Goal: Task Accomplishment & Management: Manage account settings

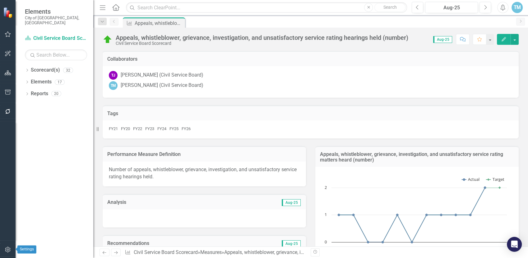
click at [8, 249] on icon "button" at bounding box center [7, 250] width 5 height 6
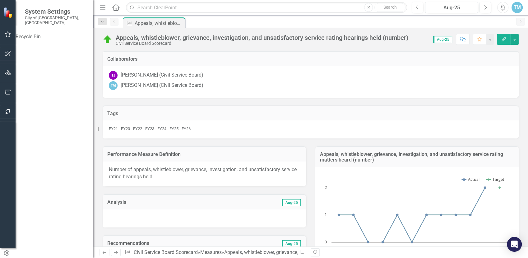
click at [516, 8] on div "TM" at bounding box center [517, 7] width 11 height 11
click at [501, 18] on link "User Edit Profile" at bounding box center [497, 19] width 49 height 12
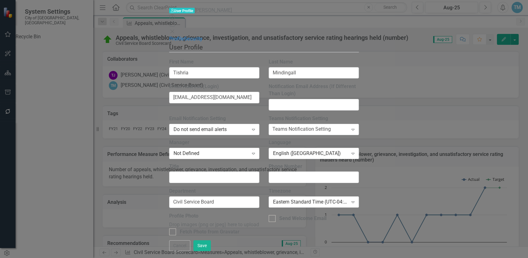
click at [359, 43] on div "User Profile ClearPoint has a wealth of options to help you ensure that people …" at bounding box center [264, 141] width 190 height 197
click at [184, 36] on link "Security" at bounding box center [193, 39] width 18 height 6
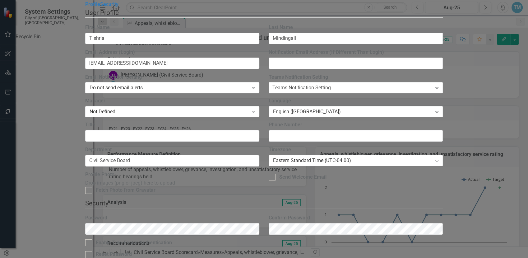
click at [313, 198] on fieldset "Security As an administrator, you can use this page to set the user's password,…" at bounding box center [264, 236] width 358 height 76
click at [92, 251] on div at bounding box center [88, 254] width 7 height 7
click at [89, 251] on input "Reset Password" at bounding box center [87, 253] width 4 height 4
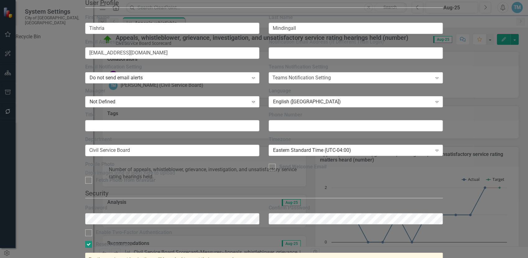
click at [92, 241] on div at bounding box center [88, 244] width 7 height 7
click at [89, 241] on input "Reset Password" at bounding box center [87, 243] width 4 height 4
checkbox input "false"
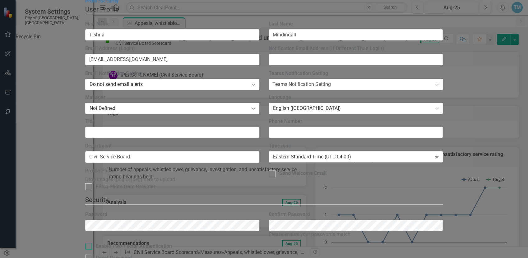
click at [443, 243] on div "Enable Two-Factor Authentication" at bounding box center [264, 246] width 358 height 7
click at [89, 243] on input "Enable Two-Factor Authentication" at bounding box center [87, 245] width 4 height 4
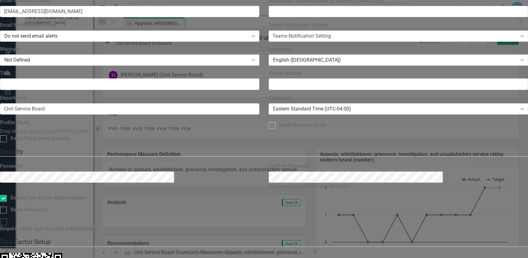
click at [330, 147] on fieldset "Security As an administrator, you can use this page to set the user's password,…" at bounding box center [264, 192] width 528 height 90
click at [4, 195] on input "Enable Two-Factor Authentication" at bounding box center [2, 197] width 4 height 4
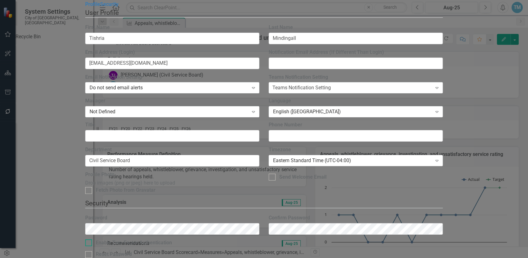
click at [333, 239] on div "Enable Two-Factor Authentication" at bounding box center [264, 242] width 358 height 7
click at [89, 239] on input "Enable Two-Factor Authentication" at bounding box center [87, 241] width 4 height 4
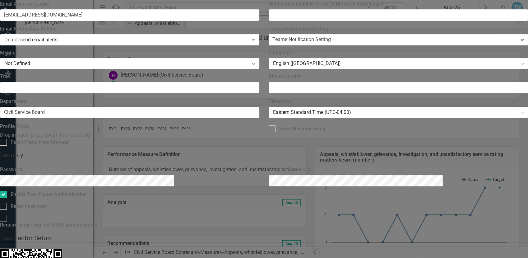
click at [309, 150] on fieldset "Security As an administrator, you can use this page to set the user's password,…" at bounding box center [264, 191] width 528 height 83
click at [4, 191] on input "Enable Two-Factor Authentication" at bounding box center [2, 193] width 4 height 4
checkbox input "false"
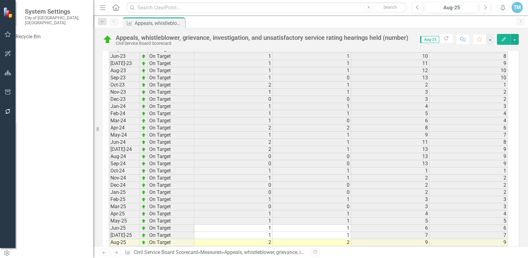
scroll to position [884, 0]
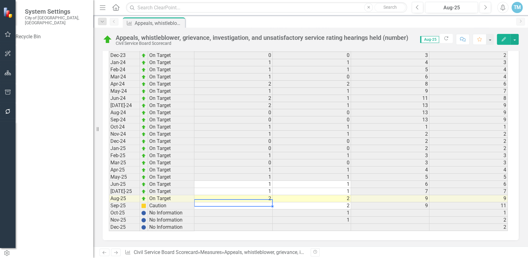
click at [266, 203] on td at bounding box center [233, 205] width 78 height 7
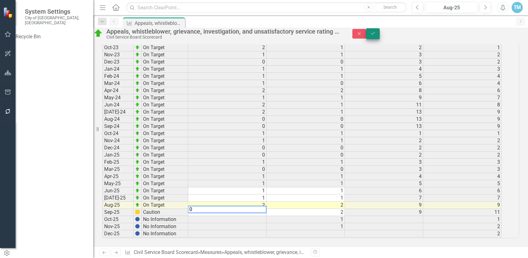
type textarea "0"
click at [376, 35] on icon "Save" at bounding box center [373, 33] width 6 height 4
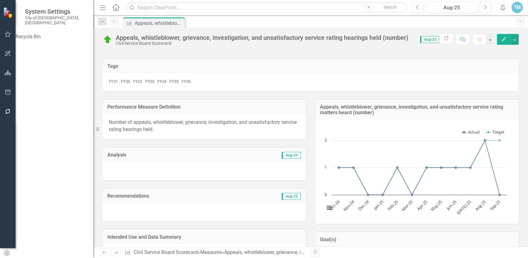
scroll to position [116, 0]
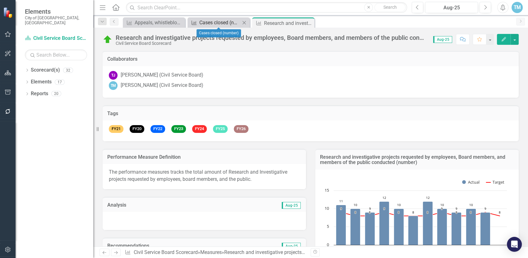
click at [221, 23] on div "Cases closed (number)" at bounding box center [219, 23] width 41 height 8
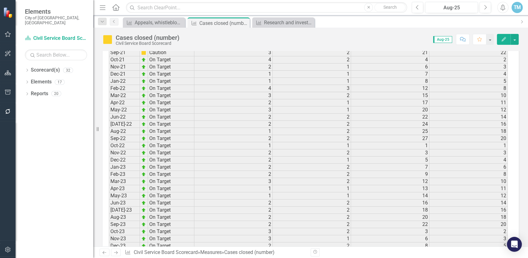
scroll to position [878, 0]
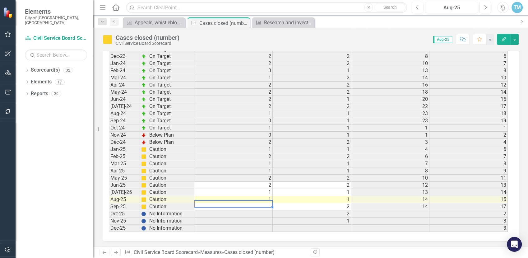
click at [271, 203] on td at bounding box center [233, 206] width 78 height 7
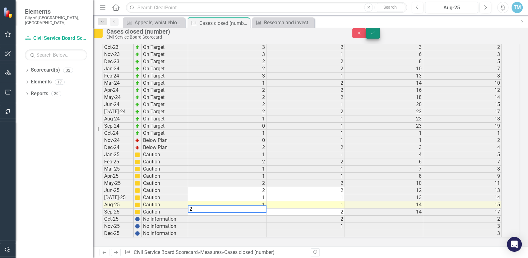
type textarea "2"
click at [380, 33] on button "Save" at bounding box center [373, 33] width 14 height 11
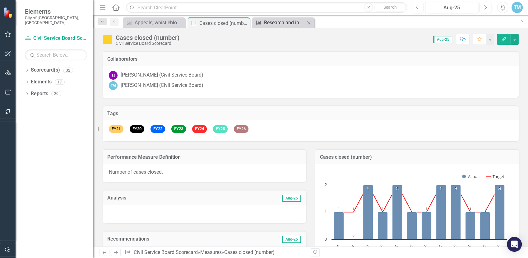
click at [274, 21] on div "Research and investigative projects requested by employees, Board members, and …" at bounding box center [284, 23] width 41 height 8
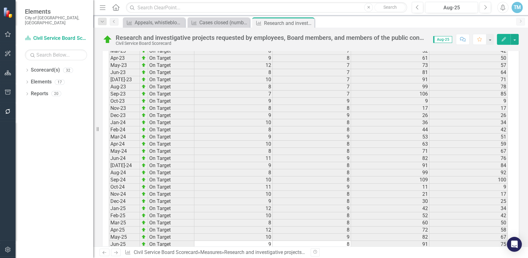
scroll to position [850, 0]
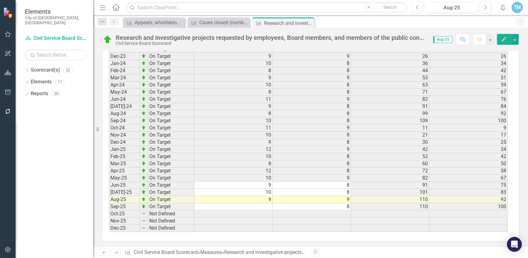
click at [264, 196] on td "9" at bounding box center [233, 199] width 78 height 7
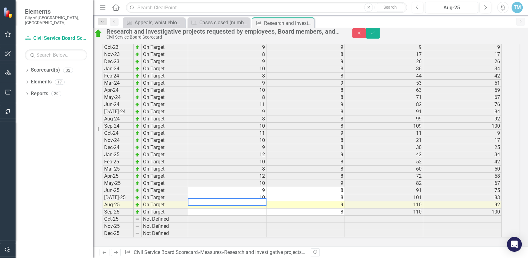
type textarea "9"
type textarea "10"
click at [380, 33] on button "Save" at bounding box center [373, 33] width 14 height 11
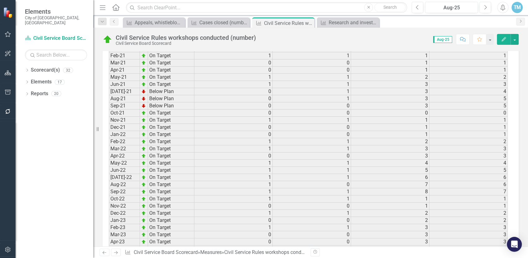
scroll to position [878, 0]
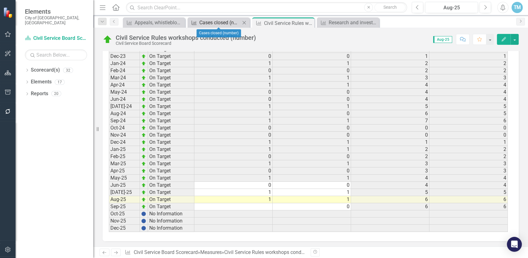
click at [214, 19] on div "Cases closed (number)" at bounding box center [219, 23] width 41 height 8
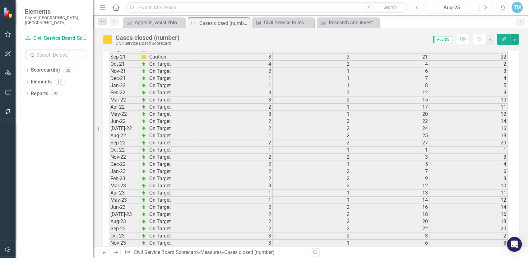
scroll to position [878, 0]
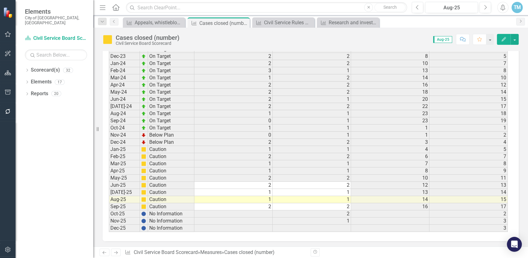
click at [270, 203] on td "2" at bounding box center [233, 206] width 78 height 7
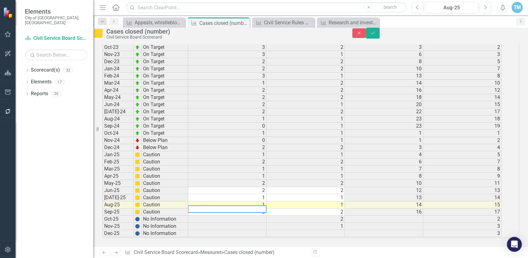
type textarea "2"
click at [376, 34] on icon "Save" at bounding box center [373, 33] width 6 height 4
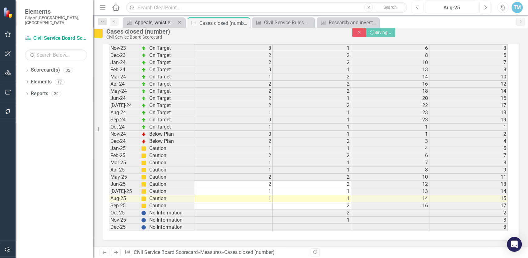
click at [159, 21] on div "Appeals, whistleblower, grievance, investigation, and unsatisfactory service ra…" at bounding box center [155, 23] width 41 height 8
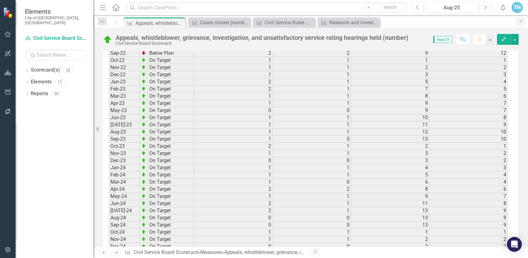
scroll to position [884, 0]
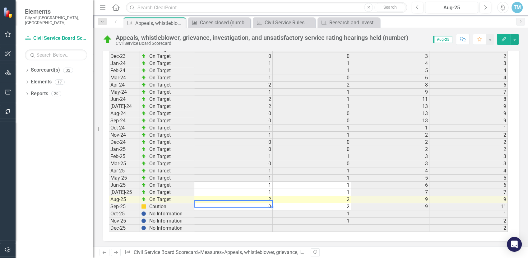
click at [270, 203] on td "0" at bounding box center [233, 206] width 78 height 7
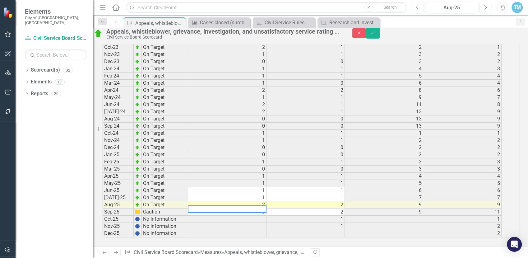
click at [266, 205] on textarea at bounding box center [227, 208] width 79 height 7
type textarea "0"
click at [376, 34] on icon "Save" at bounding box center [373, 33] width 6 height 4
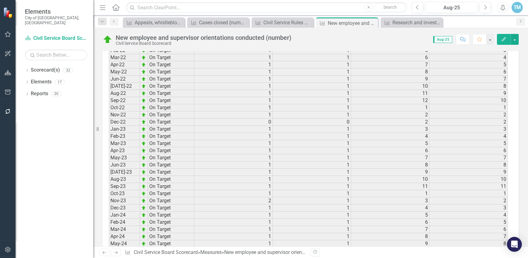
scroll to position [878, 0]
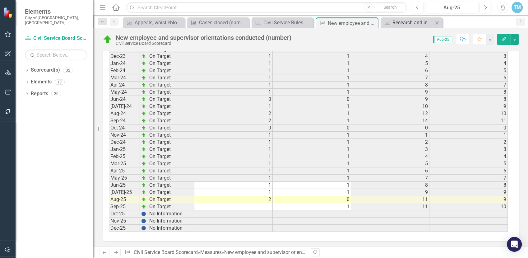
drag, startPoint x: 525, startPoint y: 160, endPoint x: 403, endPoint y: 23, distance: 183.9
click at [403, 23] on div "Research and investigative projects requested by employees, Board members, and …" at bounding box center [412, 23] width 41 height 8
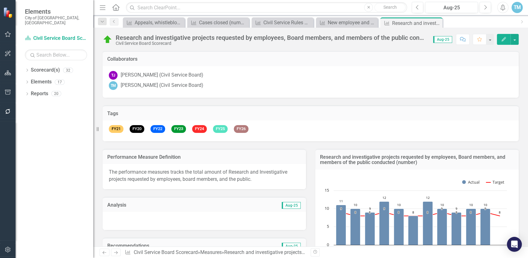
scroll to position [850, 0]
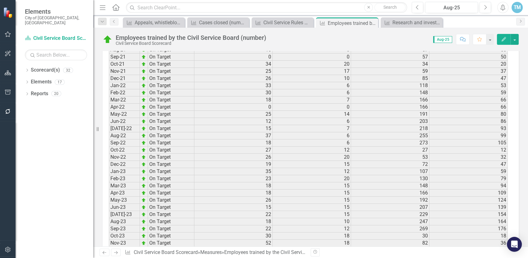
scroll to position [856, 0]
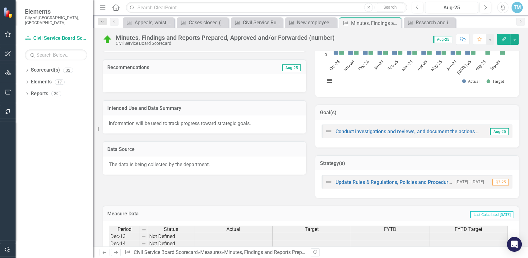
scroll to position [1027, 0]
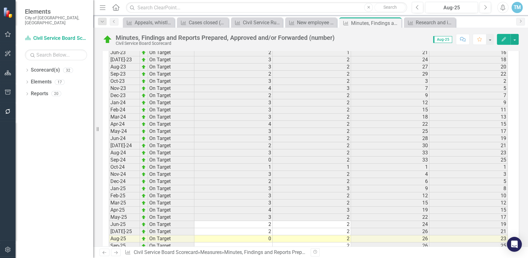
click at [266, 235] on td "0" at bounding box center [233, 238] width 78 height 7
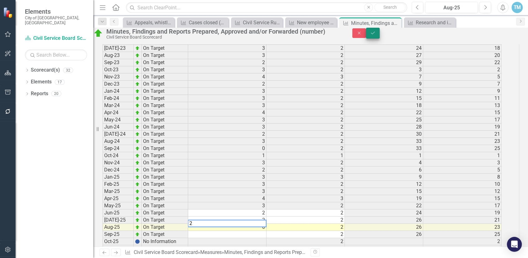
type textarea "2"
click at [376, 35] on icon "Save" at bounding box center [373, 33] width 6 height 4
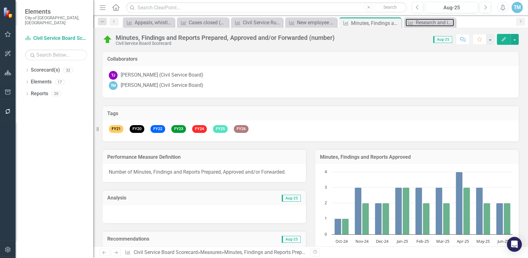
click at [427, 25] on div "Research and investigative projects requested by employees, Board members, and …" at bounding box center [435, 23] width 38 height 8
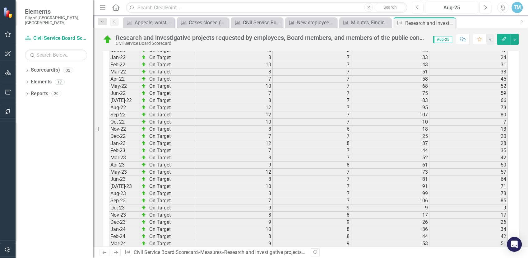
scroll to position [850, 0]
